Goal: Share content: Share content

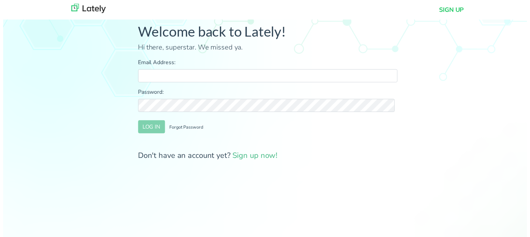
type input "[PERSON_NAME][EMAIL_ADDRESS][DOMAIN_NAME]"
click at [142, 124] on button "LOG IN" at bounding box center [149, 128] width 27 height 13
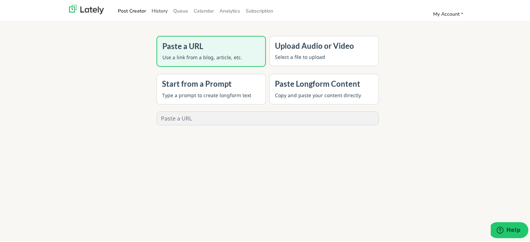
click at [159, 9] on link "History" at bounding box center [160, 9] width 22 height 11
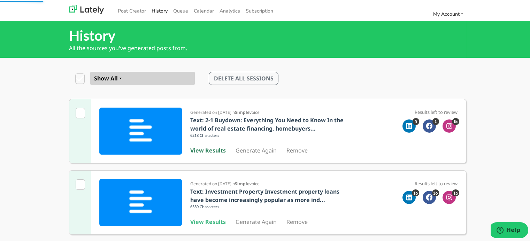
click at [203, 149] on b "View Results" at bounding box center [208, 150] width 36 height 8
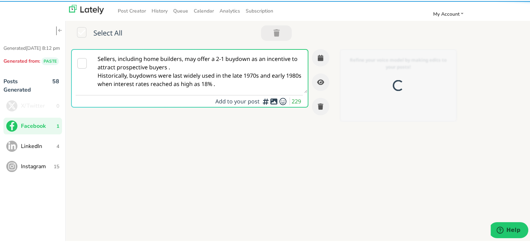
click at [147, 76] on textarea "Sellers, including home builders, may offer a 2-1 buydown as an incentive to at…" at bounding box center [200, 70] width 214 height 43
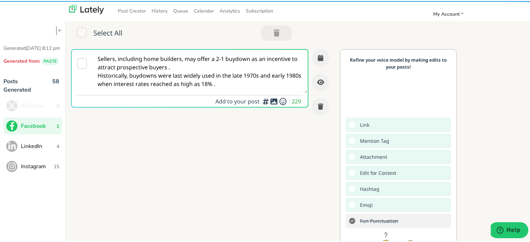
click at [147, 76] on textarea "Sellers, including home builders, may offer a 2-1 buydown as an incentive to at…" at bounding box center [200, 70] width 214 height 43
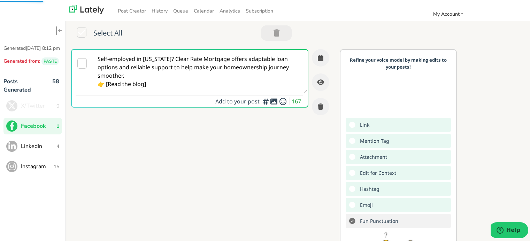
click at [150, 75] on textarea "Self-employed in [US_STATE]? Clear Rate Mortgage offers adaptable loan options …" at bounding box center [200, 70] width 214 height 43
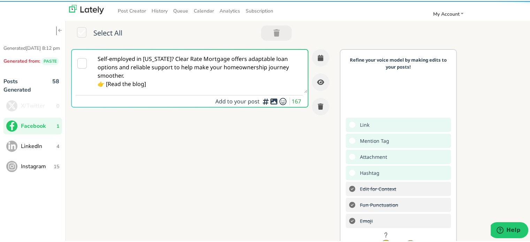
click at [172, 61] on textarea "Self-employed in [US_STATE]? Clear Rate Mortgage offers adaptable loan options …" at bounding box center [200, 70] width 214 height 43
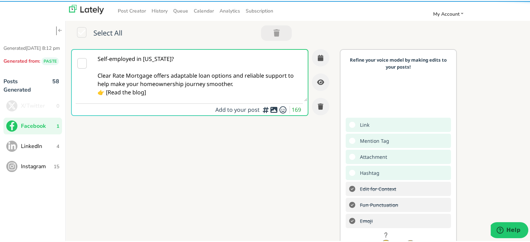
click at [244, 85] on textarea "Self-employed in [US_STATE]? Clear Rate Mortgage offers adaptable loan options …" at bounding box center [200, 75] width 214 height 52
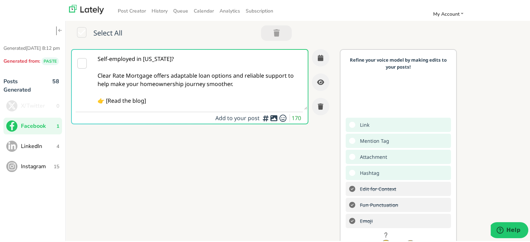
click at [160, 93] on textarea "Self-employed in [US_STATE]? Clear Rate Mortgage offers adaptable loan options …" at bounding box center [200, 79] width 214 height 60
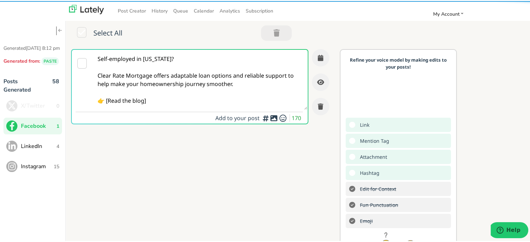
click at [150, 102] on textarea "Self-employed in [US_STATE]? Clear Rate Mortgage offers adaptable loan options …" at bounding box center [200, 79] width 214 height 60
click at [107, 99] on textarea "Self-employed in [US_STATE]? Clear Rate Mortgage offers adaptable loan options …" at bounding box center [200, 79] width 214 height 60
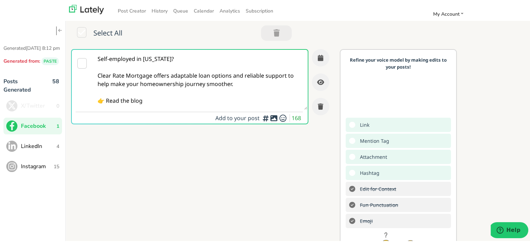
drag, startPoint x: 155, startPoint y: 103, endPoint x: 158, endPoint y: 107, distance: 4.5
click at [158, 107] on textarea "Self-employed in [US_STATE]? Clear Rate Mortgage offers adaptable loan options …" at bounding box center [200, 79] width 214 height 60
paste textarea "[URL][DOMAIN_NAME][US_STATE]"
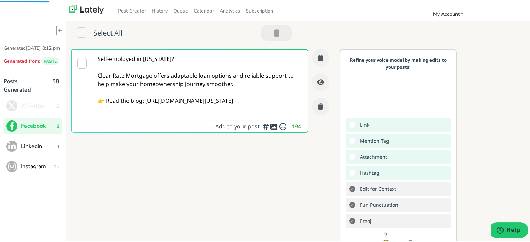
type textarea "Self-employed in [US_STATE]? Clear Rate Mortgage offers adaptable loan options …"
click at [169, 93] on textarea "Self-employed in [US_STATE]? Clear Rate Mortgage offers adaptable loan options …" at bounding box center [200, 83] width 214 height 68
click at [318, 55] on button "button" at bounding box center [320, 56] width 17 height 17
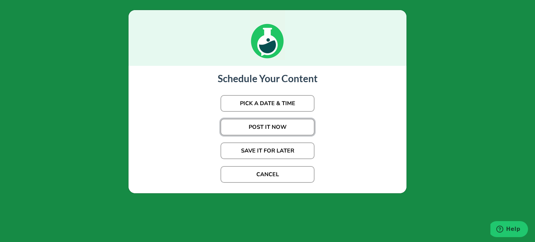
click at [260, 124] on button "POST IT NOW" at bounding box center [267, 127] width 94 height 17
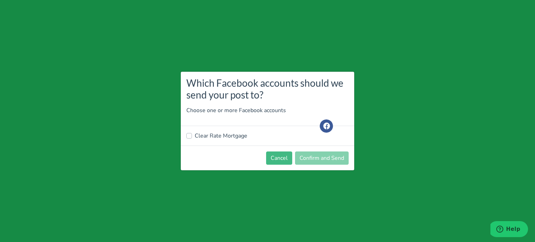
click at [228, 138] on label "Clear Rate Mortgage" at bounding box center [221, 136] width 53 height 8
click at [192, 138] on input "Clear Rate Mortgage" at bounding box center [189, 135] width 6 height 7
checkbox input "true"
click at [325, 159] on button "Confirm and Send" at bounding box center [322, 157] width 54 height 13
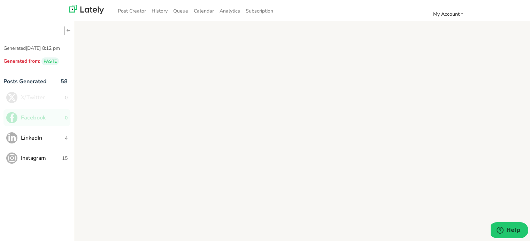
click at [64, 132] on button "LinkedIn 4" at bounding box center [36, 136] width 67 height 17
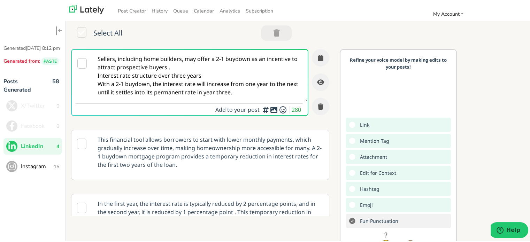
click at [115, 94] on textarea "Sellers, including home builders, may offer a 2-1 buydown as an incentive to at…" at bounding box center [200, 75] width 214 height 52
paste textarea "f-employed borrowers in [US_STATE]: Clear Rate Mortgage delivers flexible loan …"
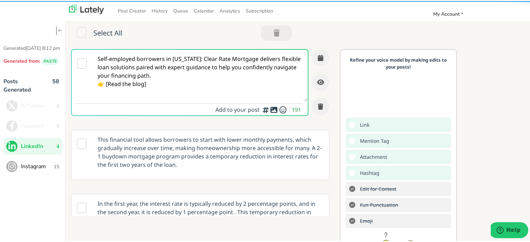
click at [199, 61] on textarea "Self-employed borrowers in [US_STATE]: Clear Rate Mortgage delivers flexible lo…" at bounding box center [200, 75] width 214 height 52
click at [198, 57] on textarea "Self-employed borrowers in [US_STATE] Clear Rate Mortgage delivers flexible loa…" at bounding box center [200, 75] width 214 height 52
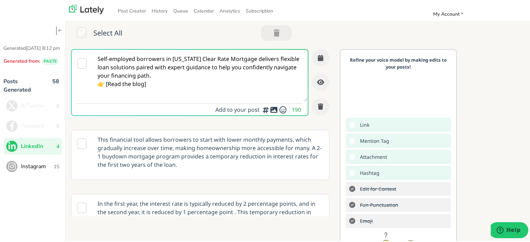
click at [198, 59] on textarea "Self-employed borrowers in [US_STATE] Clear Rate Mortgage delivers flexible loa…" at bounding box center [200, 75] width 214 height 52
click at [199, 59] on textarea "Self-employed borrowers in [US_STATE] Clear Rate Mortgage delivers flexible loa…" at bounding box center [200, 75] width 214 height 52
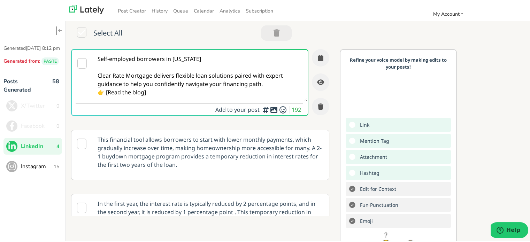
click at [237, 80] on textarea "Self-employed borrowers in [US_STATE] Clear Rate Mortgage delivers flexible loa…" at bounding box center [200, 75] width 214 height 52
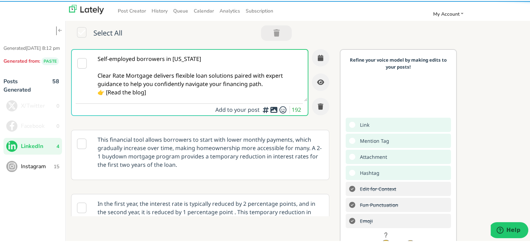
click at [258, 86] on textarea "Self-employed borrowers in [US_STATE] Clear Rate Mortgage delivers flexible loa…" at bounding box center [200, 75] width 214 height 52
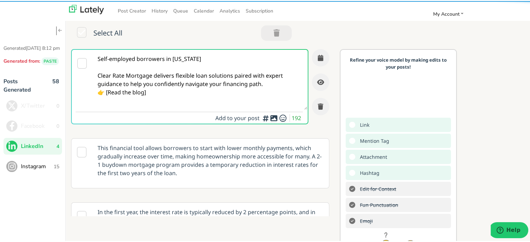
click at [265, 82] on textarea "Self-employed borrowers in [US_STATE] Clear Rate Mortgage delivers flexible loa…" at bounding box center [200, 79] width 214 height 60
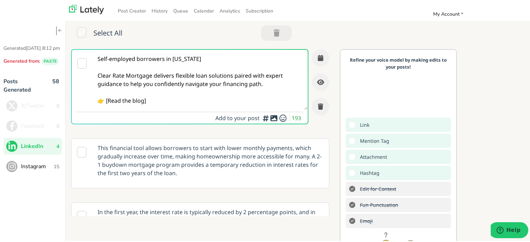
click at [110, 103] on textarea "Self-employed borrowers in [US_STATE] Clear Rate Mortgage delivers flexible loa…" at bounding box center [200, 79] width 214 height 60
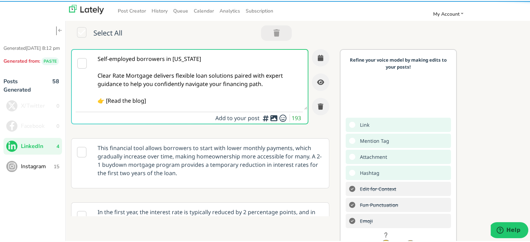
click at [107, 102] on textarea "Self-employed borrowers in [US_STATE] Clear Rate Mortgage delivers flexible loa…" at bounding box center [200, 79] width 214 height 60
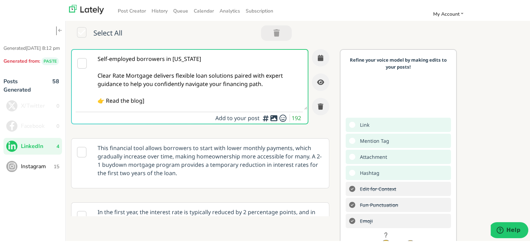
click at [160, 103] on textarea "Self-employed borrowers in [US_STATE] Clear Rate Mortgage delivers flexible loa…" at bounding box center [200, 79] width 214 height 60
paste textarea "[URL][DOMAIN_NAME][US_STATE]"
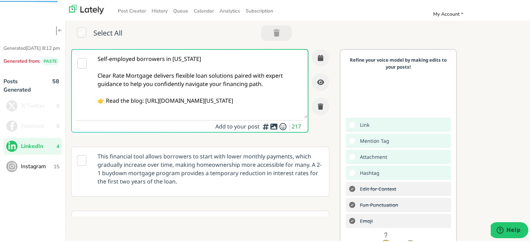
type textarea "Self-employed borrowers in [US_STATE] Clear Rate Mortgage delivers flexible loa…"
click at [312, 60] on button "button" at bounding box center [320, 56] width 17 height 17
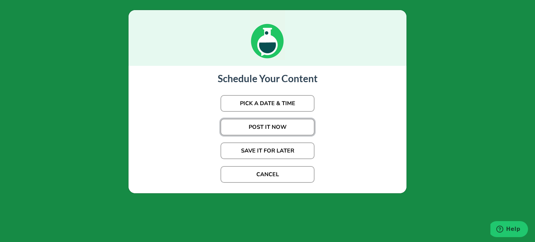
click at [265, 128] on button "POST IT NOW" at bounding box center [267, 127] width 94 height 17
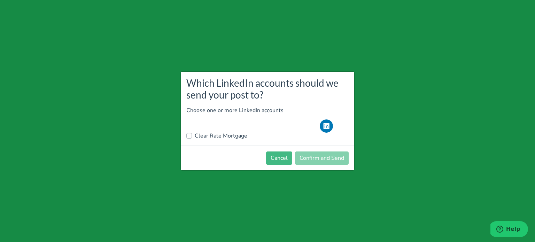
click at [223, 135] on label "Clear Rate Mortgage" at bounding box center [221, 136] width 53 height 8
click at [192, 135] on input "Clear Rate Mortgage" at bounding box center [189, 135] width 6 height 7
checkbox input "true"
click at [313, 161] on button "Confirm and Send" at bounding box center [322, 157] width 54 height 13
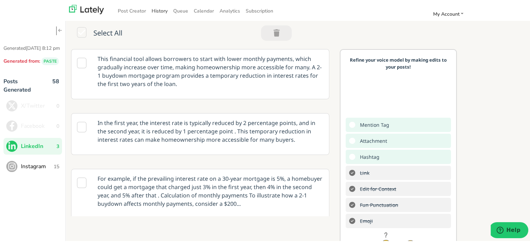
click at [156, 10] on link "History" at bounding box center [160, 9] width 22 height 11
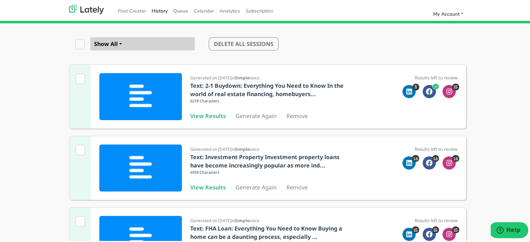
scroll to position [70, 0]
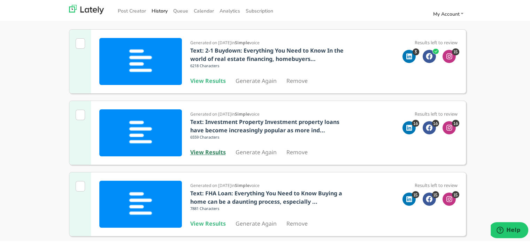
click at [213, 152] on b "View Results" at bounding box center [208, 151] width 36 height 8
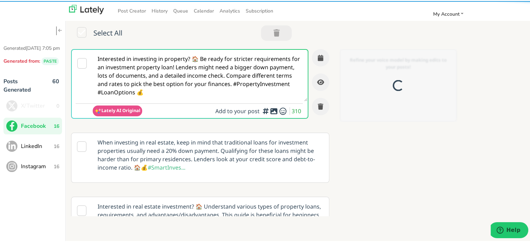
click at [159, 74] on textarea "Interested in investing in property? 🏠 Be ready for stricter requirements for a…" at bounding box center [200, 75] width 214 height 52
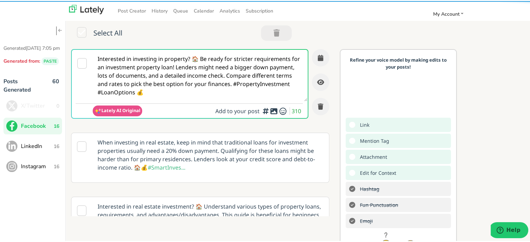
click at [159, 74] on textarea "Interested in investing in property? 🏠 Be ready for stricter requirements for a…" at bounding box center [200, 75] width 214 height 52
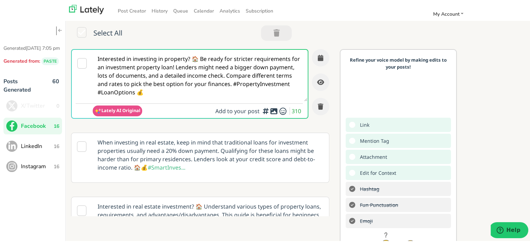
paste textarea "Self-employed in [US_STATE]? Clear Rate Mortgage offers flexible loan options a…"
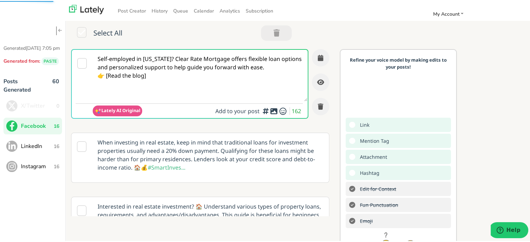
click at [185, 61] on textarea "Self-employed in [US_STATE]? Clear Rate Mortgage offers flexible loan options a…" at bounding box center [200, 75] width 214 height 52
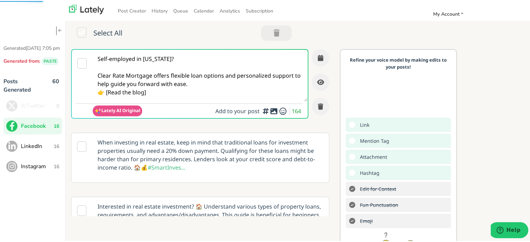
click at [216, 78] on textarea "Self-employed in [US_STATE]? Clear Rate Mortgage offers flexible loan options a…" at bounding box center [200, 75] width 214 height 52
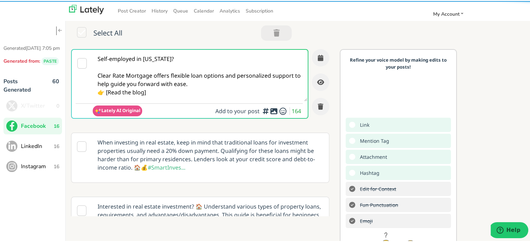
click at [198, 84] on textarea "Self-employed in [US_STATE]? Clear Rate Mortgage offers flexible loan options a…" at bounding box center [200, 75] width 214 height 52
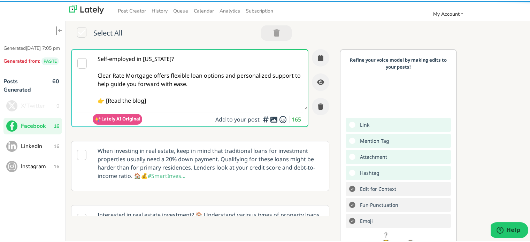
click at [155, 104] on textarea "Self-employed in [US_STATE]? Clear Rate Mortgage offers flexible loan options a…" at bounding box center [200, 79] width 214 height 60
click at [107, 100] on textarea "Self-employed in [US_STATE]? Clear Rate Mortgage offers flexible loan options a…" at bounding box center [200, 79] width 214 height 60
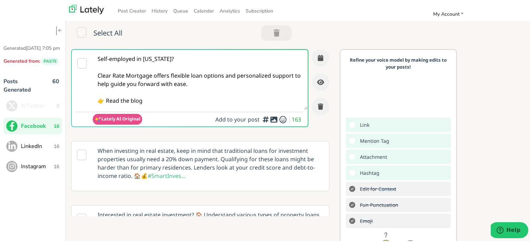
click at [162, 102] on textarea "Self-employed in [US_STATE]? Clear Rate Mortgage offers flexible loan options a…" at bounding box center [200, 79] width 214 height 60
paste textarea "[URL][DOMAIN_NAME]"
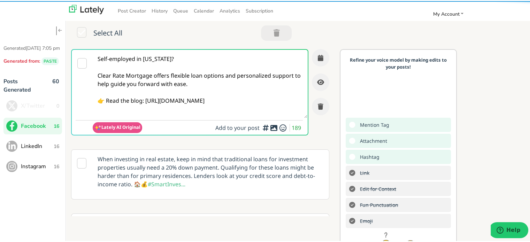
type textarea "Self-employed in [US_STATE]? Clear Rate Mortgage offers flexible loan options a…"
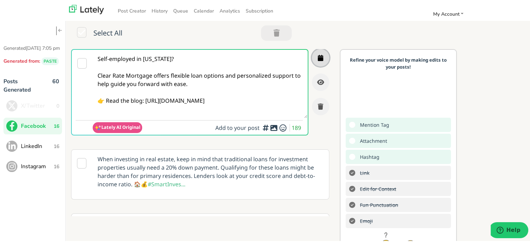
click at [312, 56] on button "button" at bounding box center [320, 56] width 17 height 17
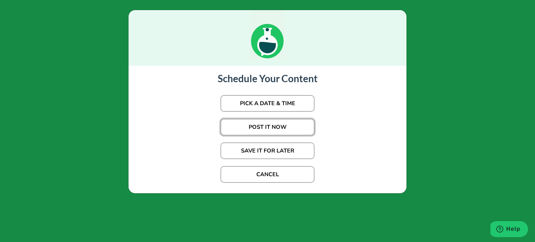
click at [260, 126] on button "POST IT NOW" at bounding box center [267, 127] width 94 height 17
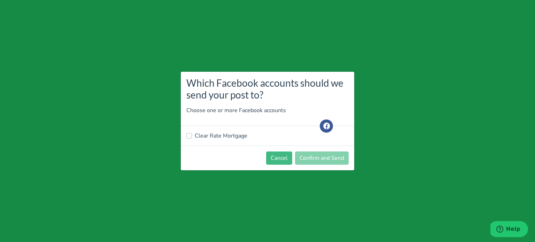
click at [217, 135] on label "Clear Rate Mortgage" at bounding box center [221, 136] width 53 height 8
click at [192, 135] on input "Clear Rate Mortgage" at bounding box center [189, 135] width 6 height 7
checkbox input "true"
drag, startPoint x: 318, startPoint y: 156, endPoint x: 335, endPoint y: 189, distance: 37.2
click at [319, 156] on button "Confirm and Send" at bounding box center [322, 157] width 54 height 13
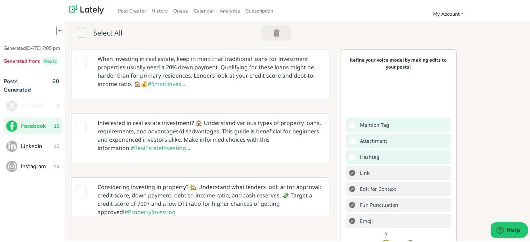
click at [56, 154] on button "LinkedIn 16" at bounding box center [32, 145] width 58 height 17
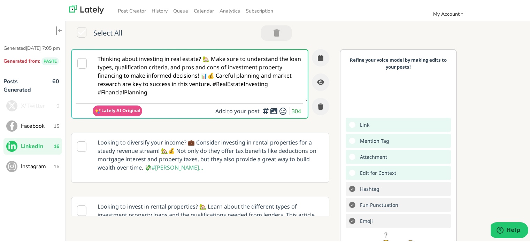
click at [202, 69] on textarea "Thinking about investing in real estate? 🏡 Make sure to understand the loan typ…" at bounding box center [200, 75] width 214 height 52
paste textarea "Self-employed in [US_STATE]? Clear Rate Mortgage delivers tailored loan solutio…"
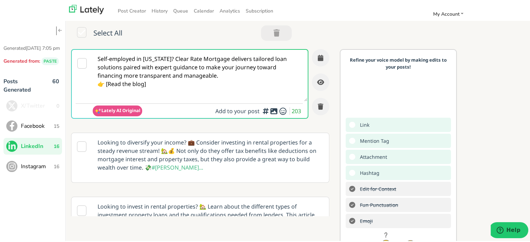
click at [181, 61] on textarea "Self-employed in [US_STATE]? Clear Rate Mortgage delivers tailored loan solutio…" at bounding box center [200, 75] width 214 height 52
click at [185, 58] on textarea "Self-employed in [US_STATE]? Clear Rate Mortgage delivers tailored loan solutio…" at bounding box center [200, 75] width 214 height 52
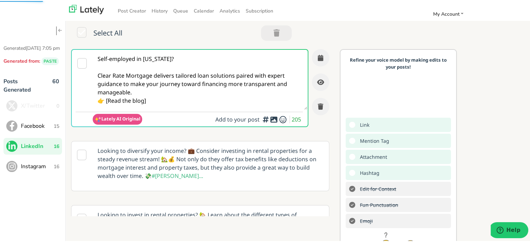
click at [173, 86] on textarea "Self-employed in [US_STATE]? Clear Rate Mortgage delivers tailored loan solutio…" at bounding box center [200, 79] width 214 height 60
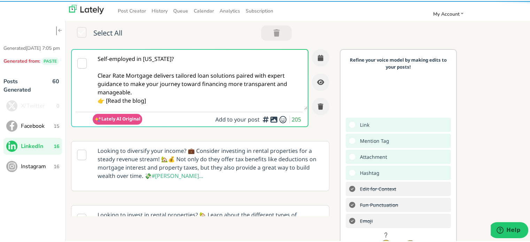
click at [162, 95] on textarea "Self-employed in [US_STATE]? Clear Rate Mortgage delivers tailored loan solutio…" at bounding box center [200, 79] width 214 height 60
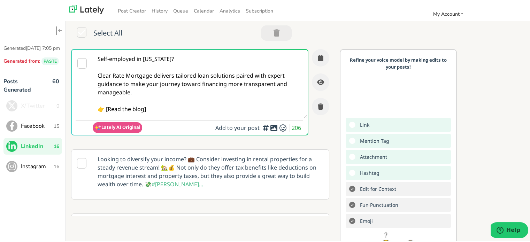
click at [108, 109] on textarea "Self-employed in [US_STATE]? Clear Rate Mortgage delivers tailored loan solutio…" at bounding box center [200, 83] width 214 height 68
click at [155, 110] on textarea "Self-employed in [US_STATE]? Clear Rate Mortgage delivers tailored loan solutio…" at bounding box center [200, 83] width 214 height 68
paste textarea "[URL][DOMAIN_NAME]"
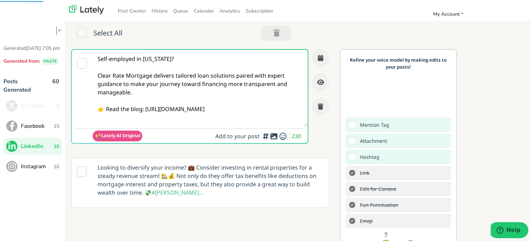
type textarea "Self-employed in [US_STATE]? Clear Rate Mortgage delivers tailored loan solutio…"
click at [323, 48] on div "Self-employed in [US_STATE]? Clear Rate Mortgage delivers tailored loan solutio…" at bounding box center [202, 99] width 263 height 102
click at [312, 55] on button "button" at bounding box center [320, 56] width 17 height 17
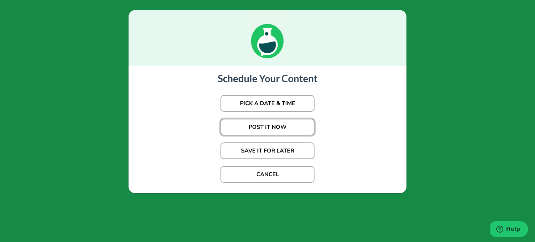
click at [261, 126] on button "POST IT NOW" at bounding box center [267, 127] width 94 height 17
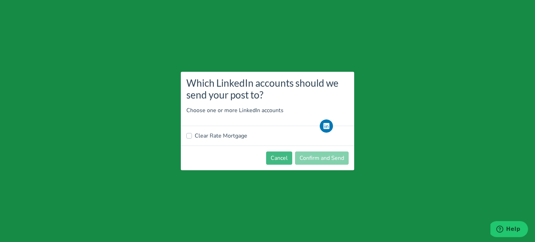
click at [209, 134] on label "Clear Rate Mortgage" at bounding box center [221, 136] width 53 height 8
click at [192, 134] on input "Clear Rate Mortgage" at bounding box center [189, 135] width 6 height 7
checkbox input "true"
click at [328, 153] on button "Confirm and Send" at bounding box center [322, 157] width 54 height 13
